Goal: Task Accomplishment & Management: Manage account settings

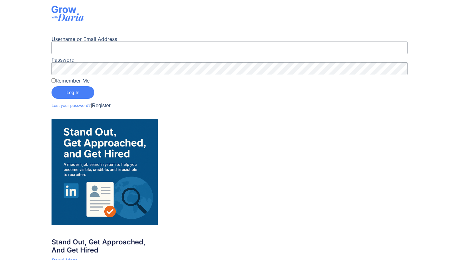
click at [79, 106] on link "Lost your password?" at bounding box center [71, 106] width 39 height 6
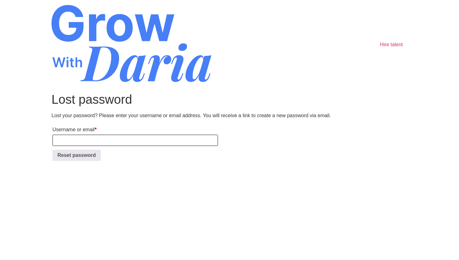
click at [77, 139] on input "Username or email * Required" at bounding box center [136, 140] width 166 height 11
type input "paulakasparian@gmail.com"
click at [64, 156] on button "Reset password" at bounding box center [77, 155] width 48 height 11
